Goal: Navigation & Orientation: Understand site structure

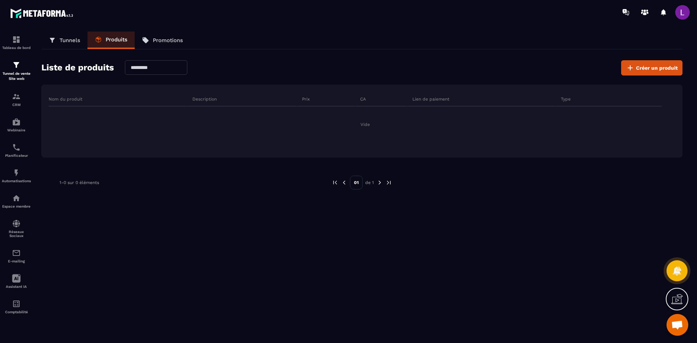
click at [173, 44] on link "Promotions" at bounding box center [163, 40] width 56 height 17
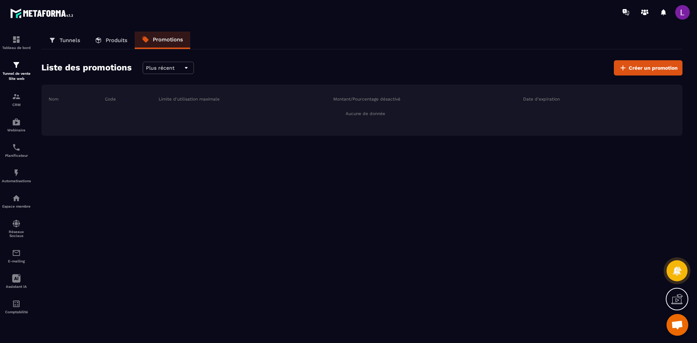
click at [113, 39] on p "Produits" at bounding box center [117, 40] width 22 height 7
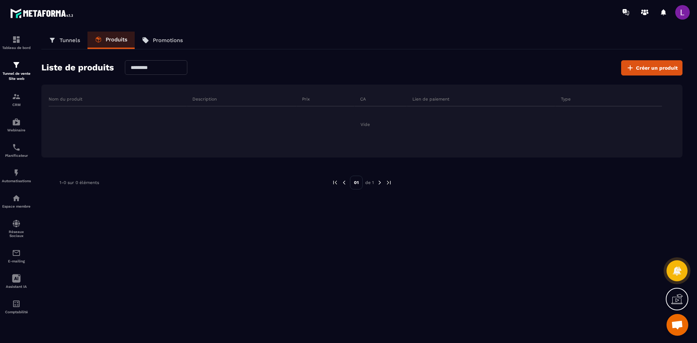
click at [0, 0] on img at bounding box center [0, 0] width 0 height 0
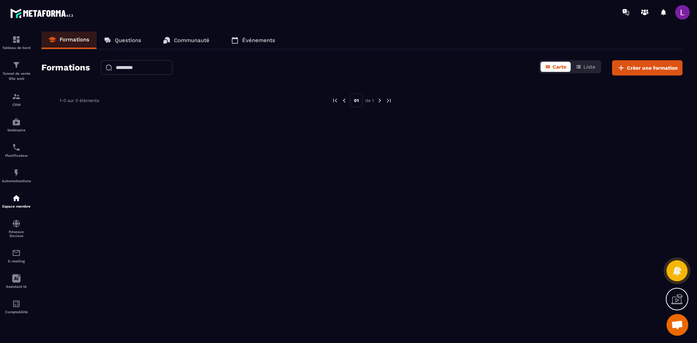
click at [136, 42] on p "Questions" at bounding box center [128, 40] width 26 height 7
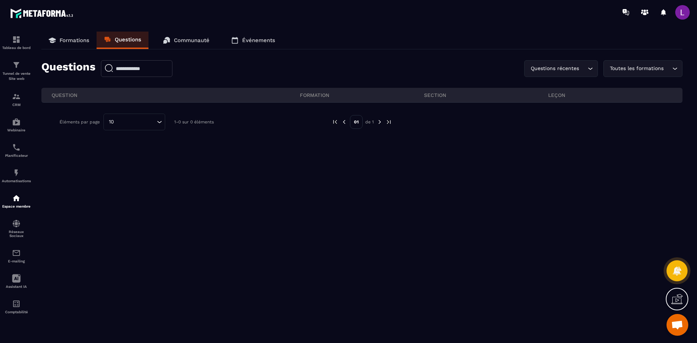
click at [193, 48] on link "Communauté" at bounding box center [186, 40] width 61 height 17
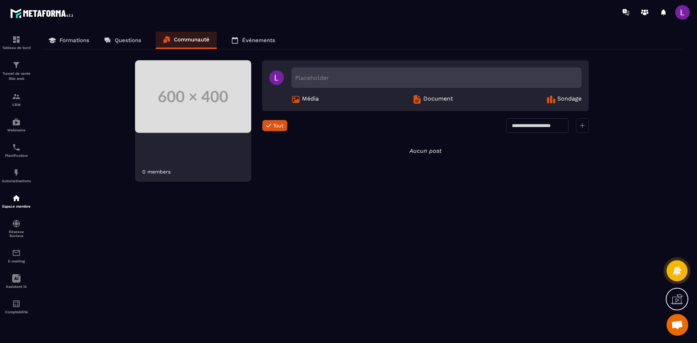
click at [244, 45] on link "Événements" at bounding box center [253, 40] width 58 height 17
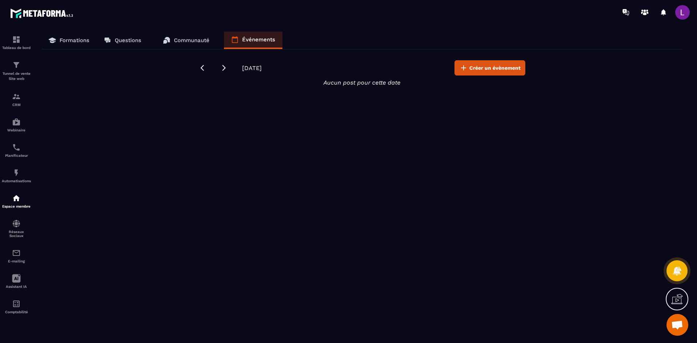
click at [675, 307] on div at bounding box center [677, 299] width 23 height 23
click at [520, 230] on div at bounding box center [605, 284] width 181 height 117
